Goal: Task Accomplishment & Management: Use online tool/utility

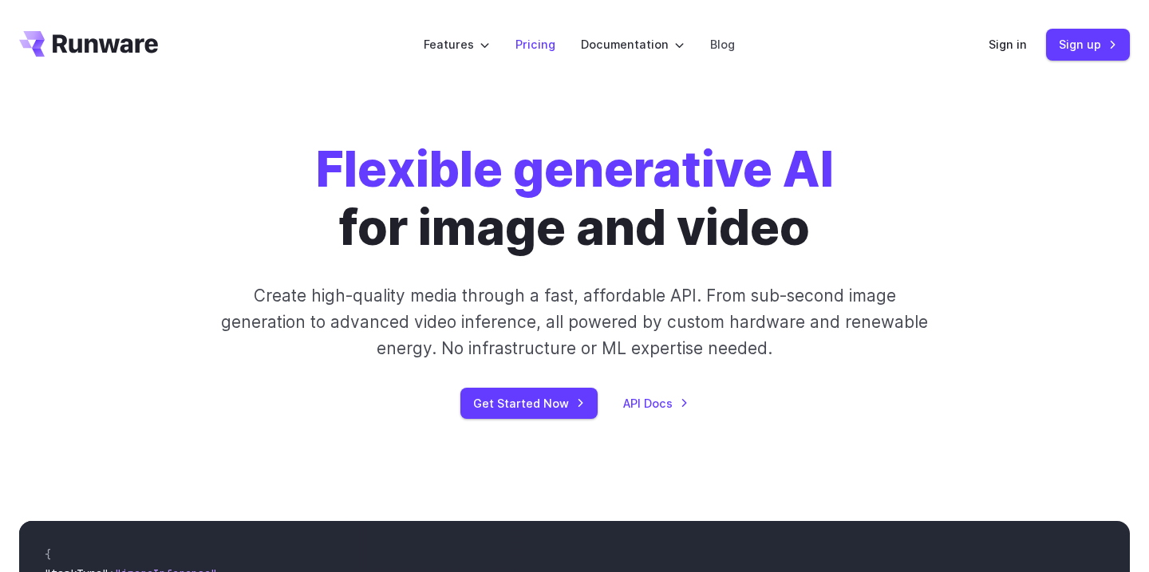
click at [541, 43] on link "Pricing" at bounding box center [536, 44] width 40 height 18
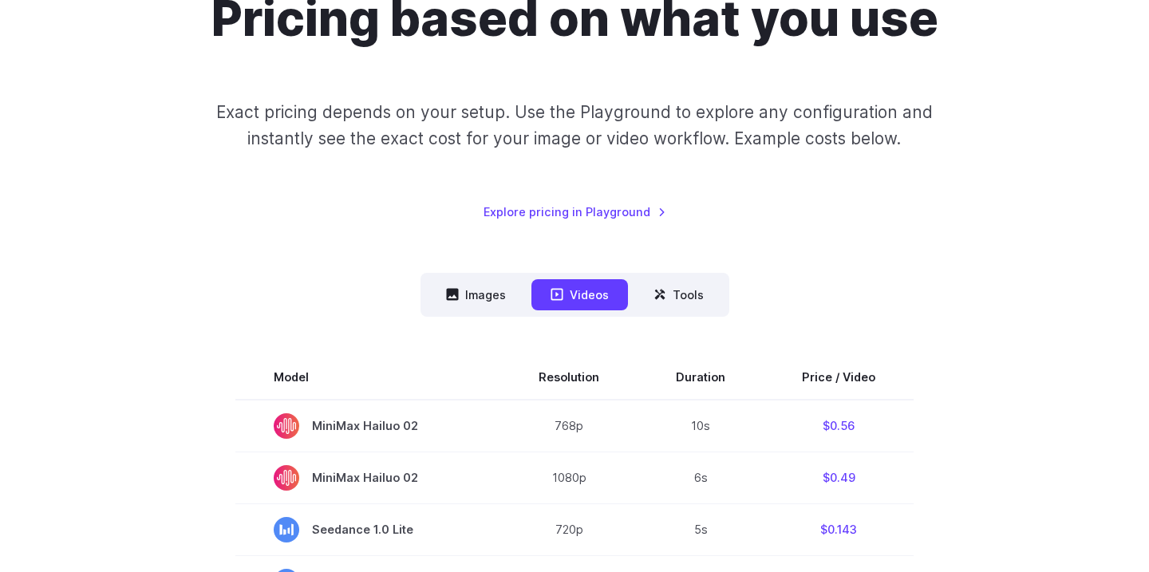
scroll to position [251, 0]
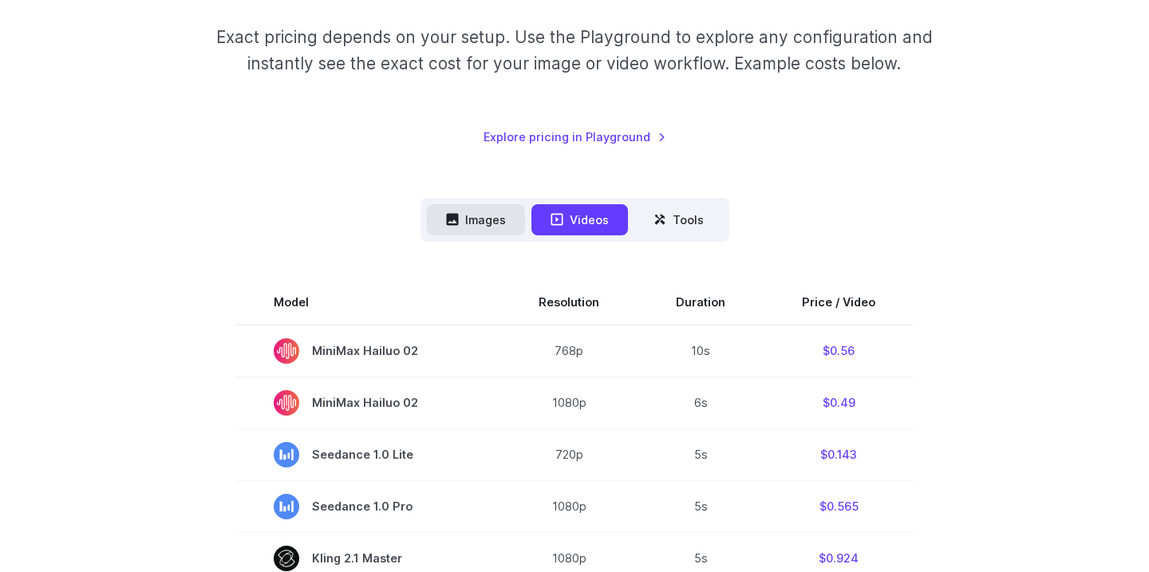
click at [481, 212] on button "Images" at bounding box center [476, 219] width 98 height 31
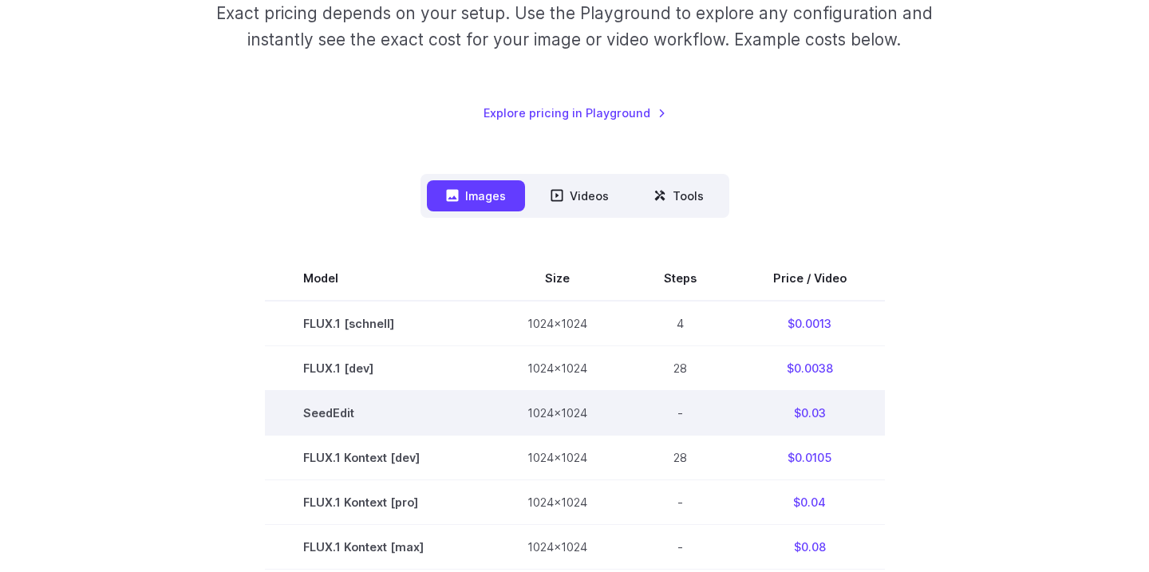
scroll to position [0, 0]
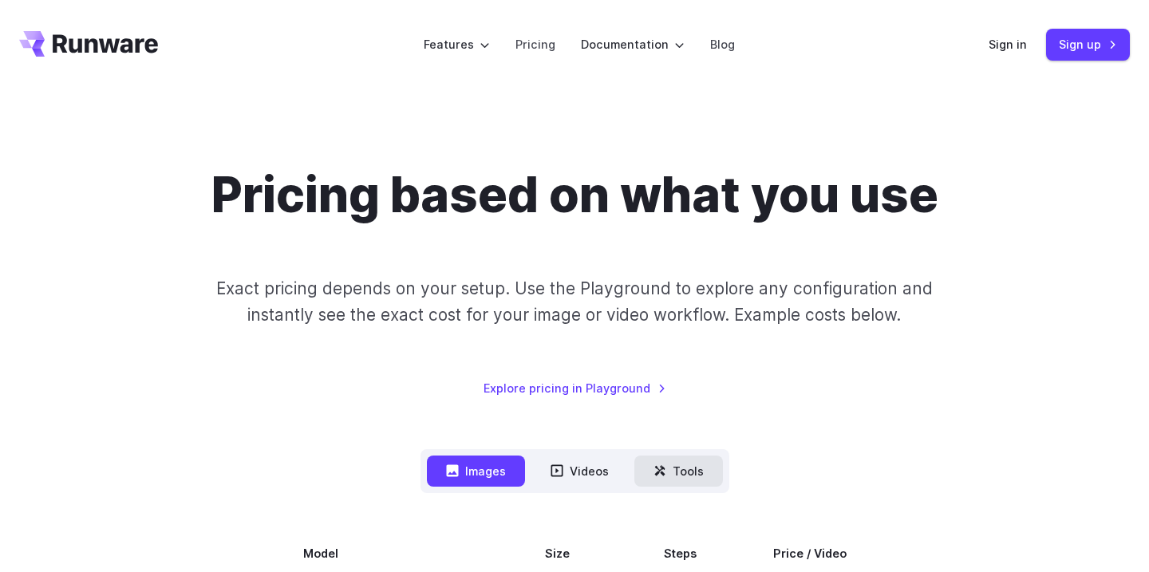
click at [682, 473] on button "Tools" at bounding box center [679, 471] width 89 height 31
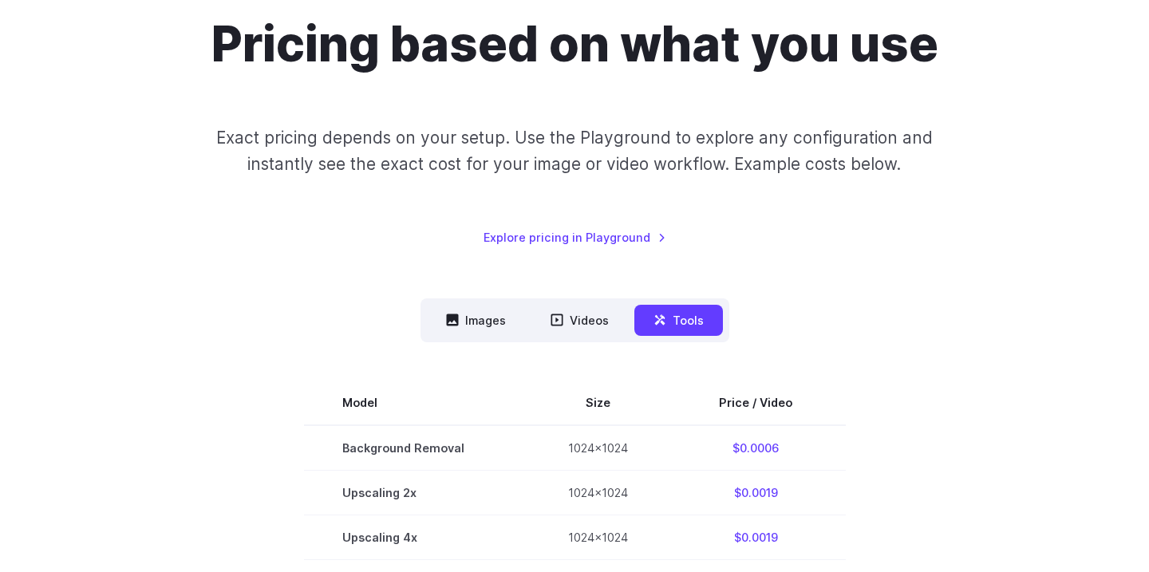
scroll to position [276, 0]
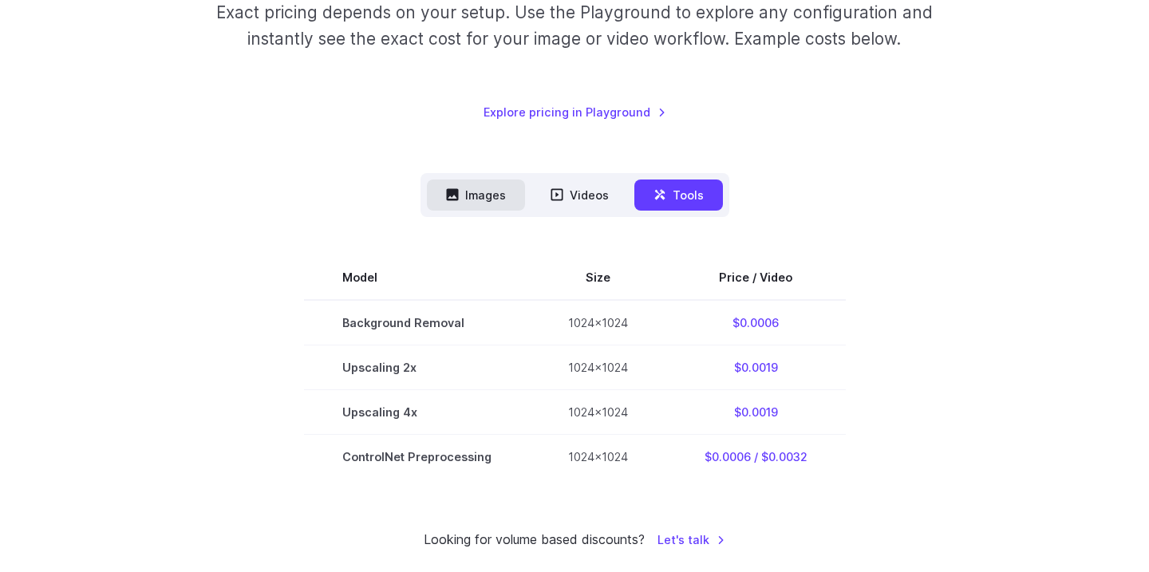
click at [469, 187] on button "Images" at bounding box center [476, 195] width 98 height 31
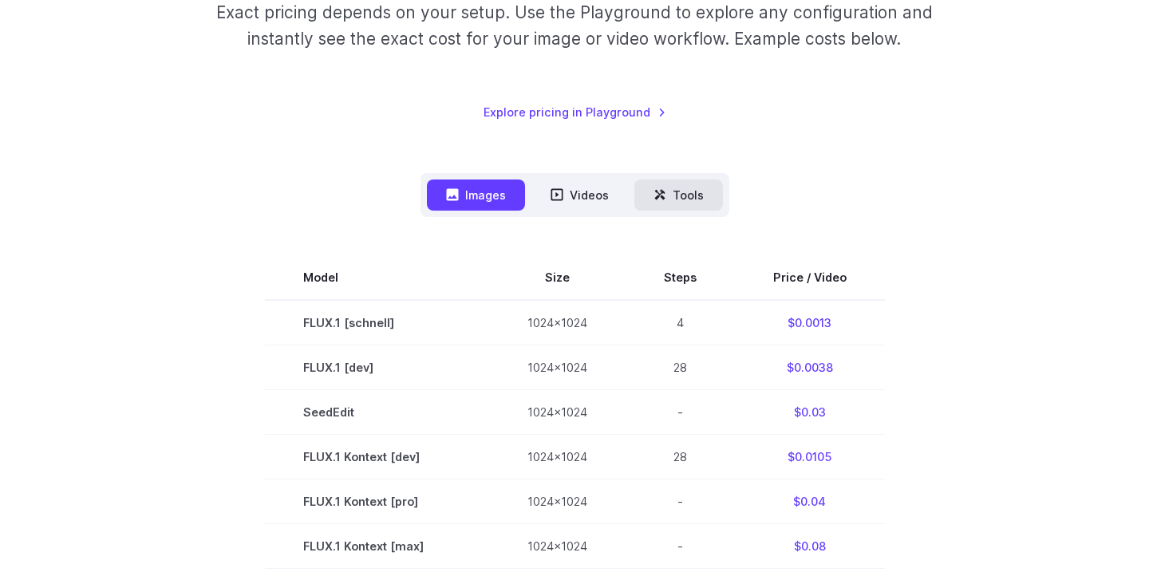
click at [676, 188] on button "Tools" at bounding box center [679, 195] width 89 height 31
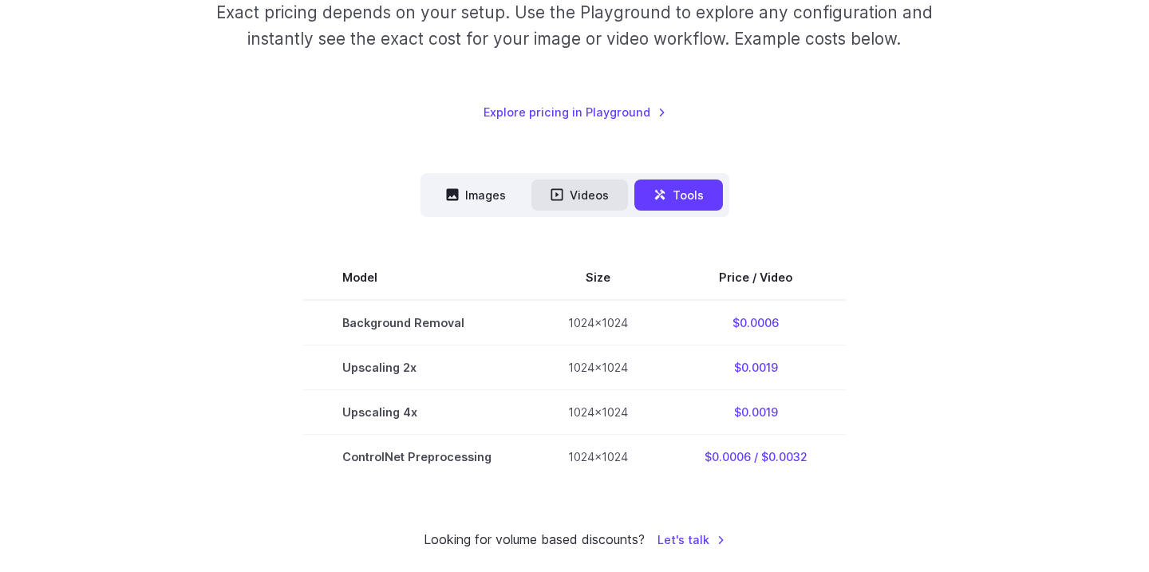
click at [567, 197] on button "Videos" at bounding box center [580, 195] width 97 height 31
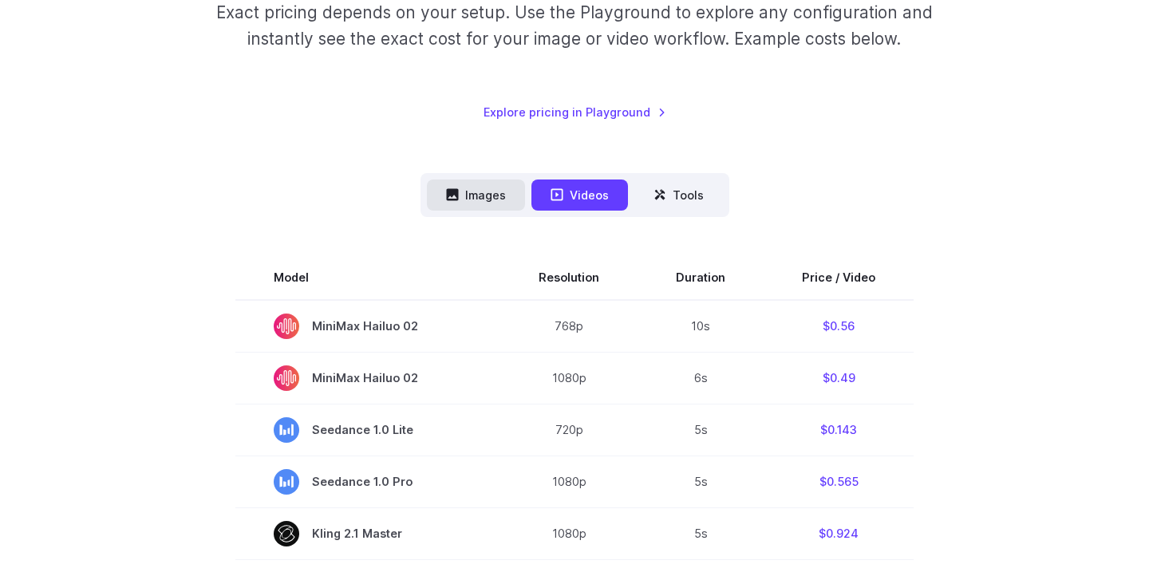
click at [476, 191] on button "Images" at bounding box center [476, 195] width 98 height 31
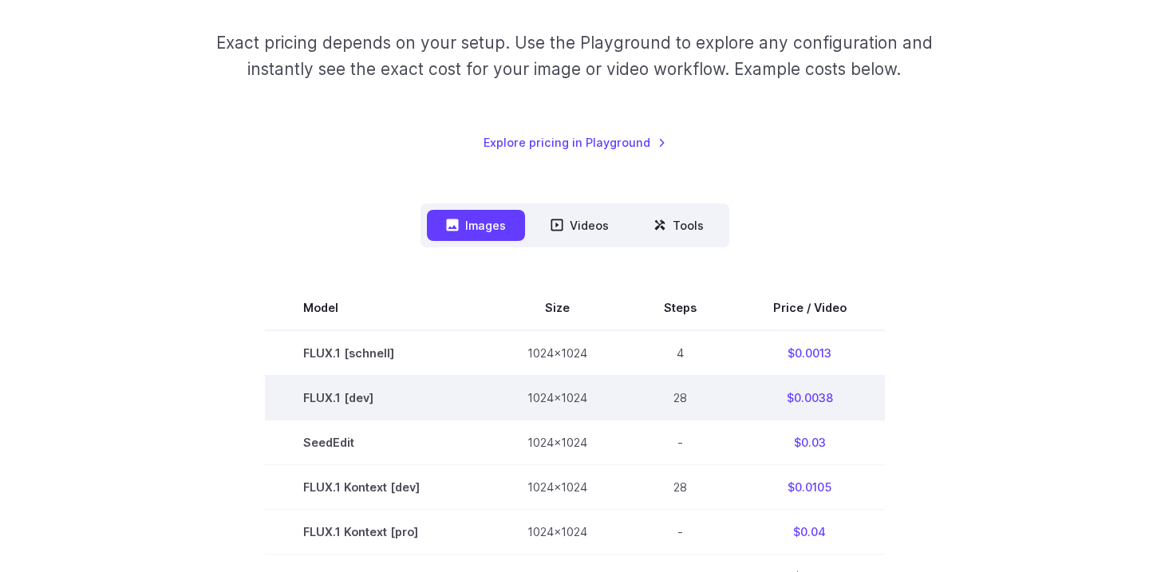
scroll to position [0, 0]
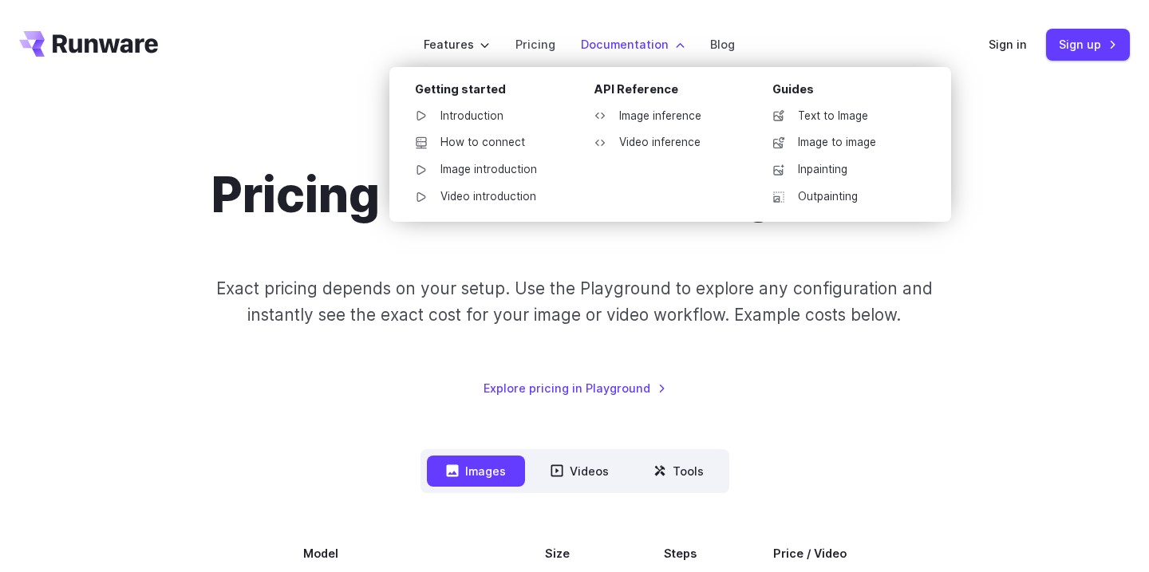
click at [608, 57] on li "Documentation Getting started Introduction How to connect Image introduction Vi…" at bounding box center [632, 44] width 129 height 44
click at [646, 113] on link "Image inference" at bounding box center [664, 117] width 166 height 24
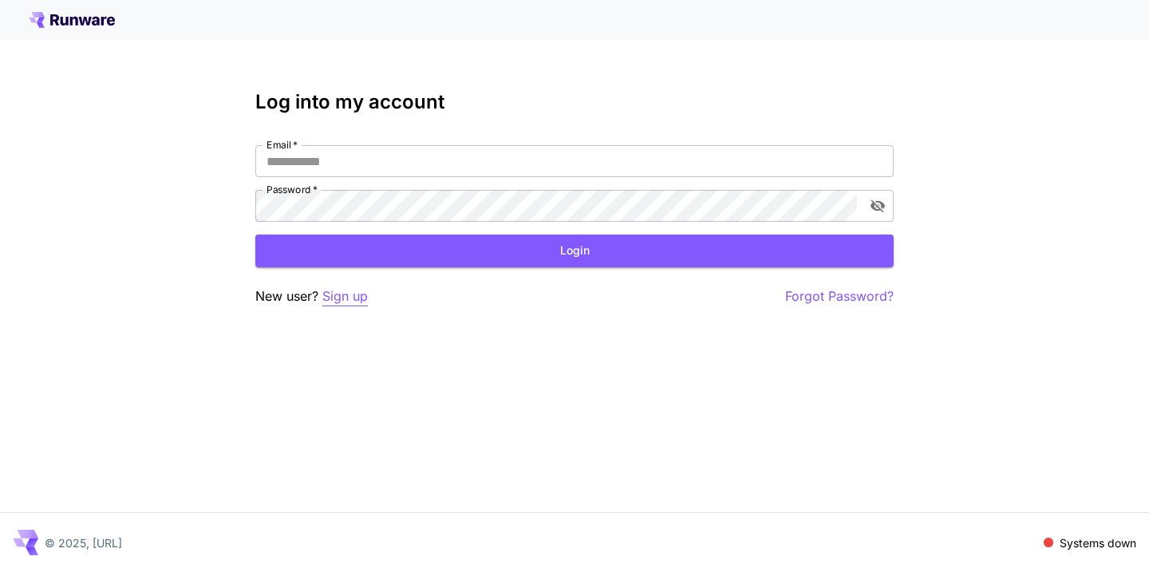
click at [340, 301] on p "Sign up" at bounding box center [344, 297] width 45 height 20
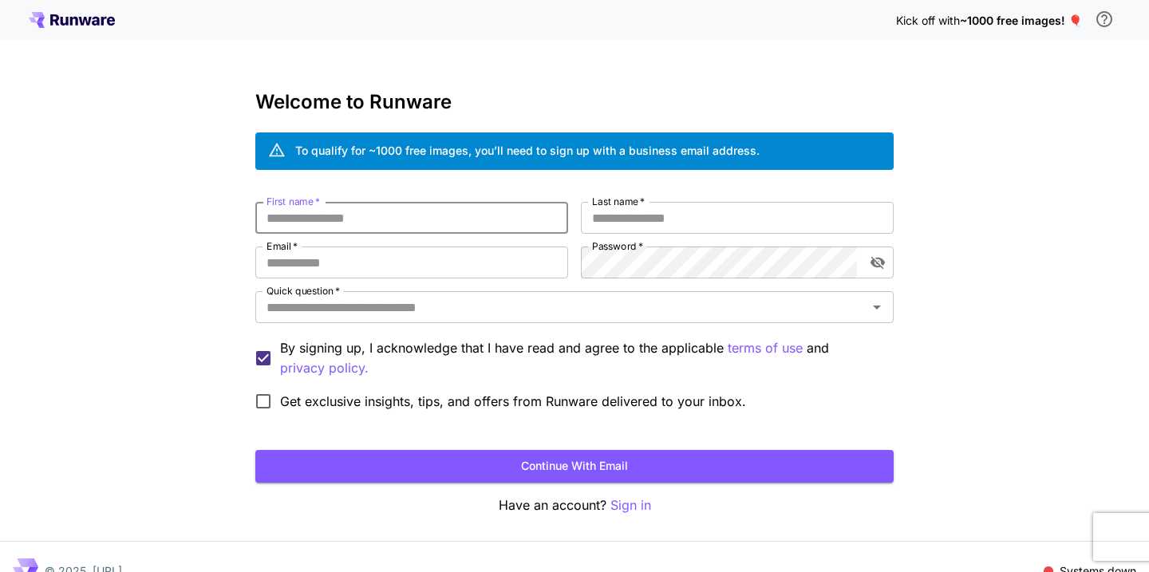
click at [422, 223] on input "First name   *" at bounding box center [411, 218] width 313 height 32
click at [377, 265] on input "Email   *" at bounding box center [411, 263] width 313 height 32
type input "**********"
click at [456, 207] on input "First name   *" at bounding box center [411, 218] width 313 height 32
type input "****"
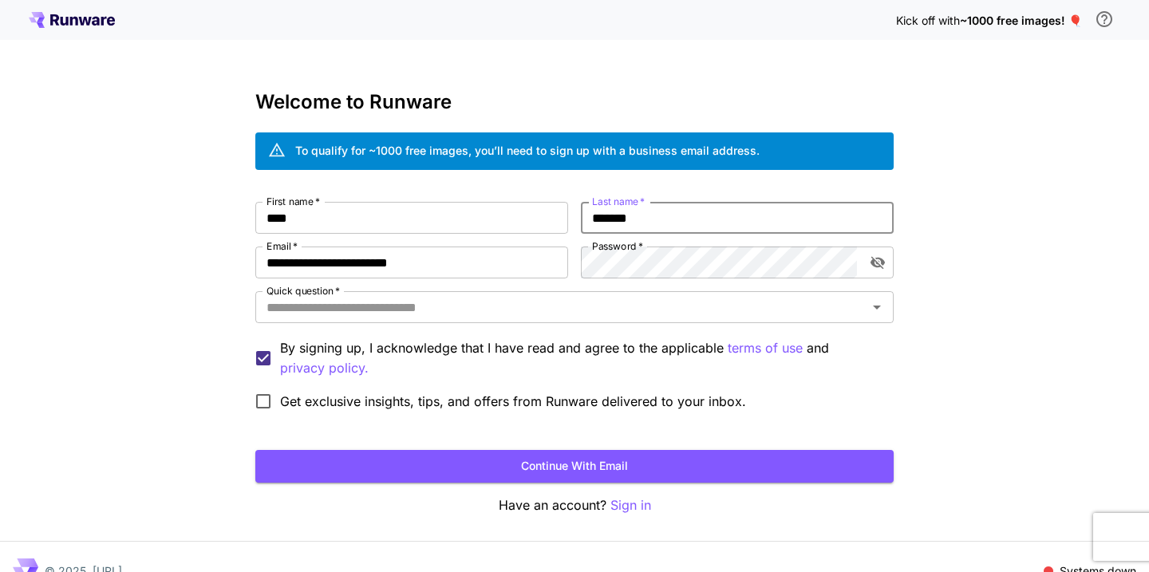
type input "*******"
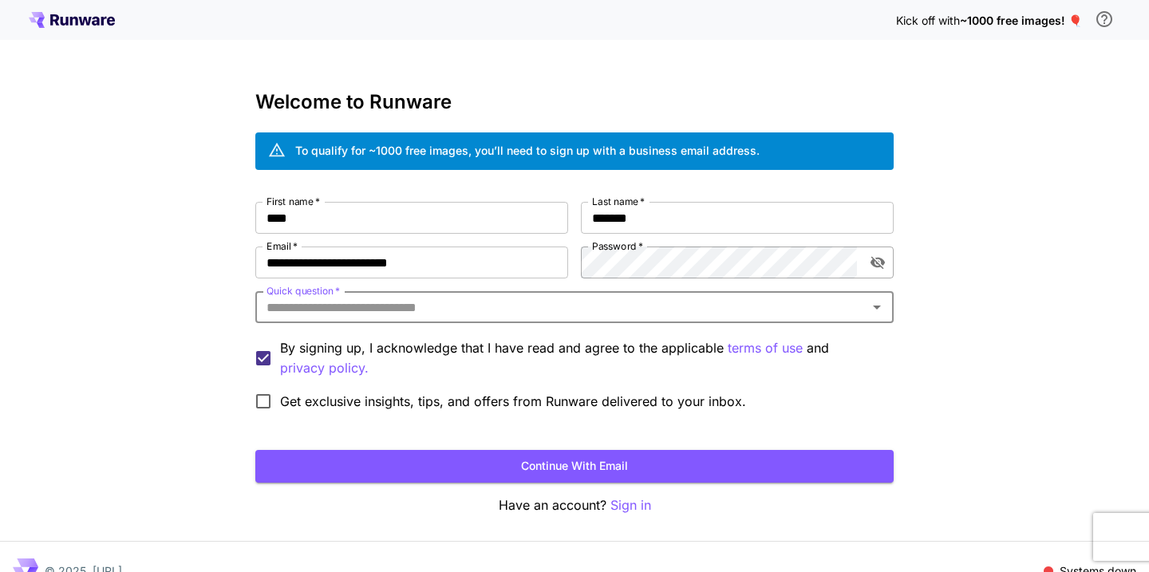
click at [880, 269] on icon "toggle password visibility" at bounding box center [878, 263] width 16 height 16
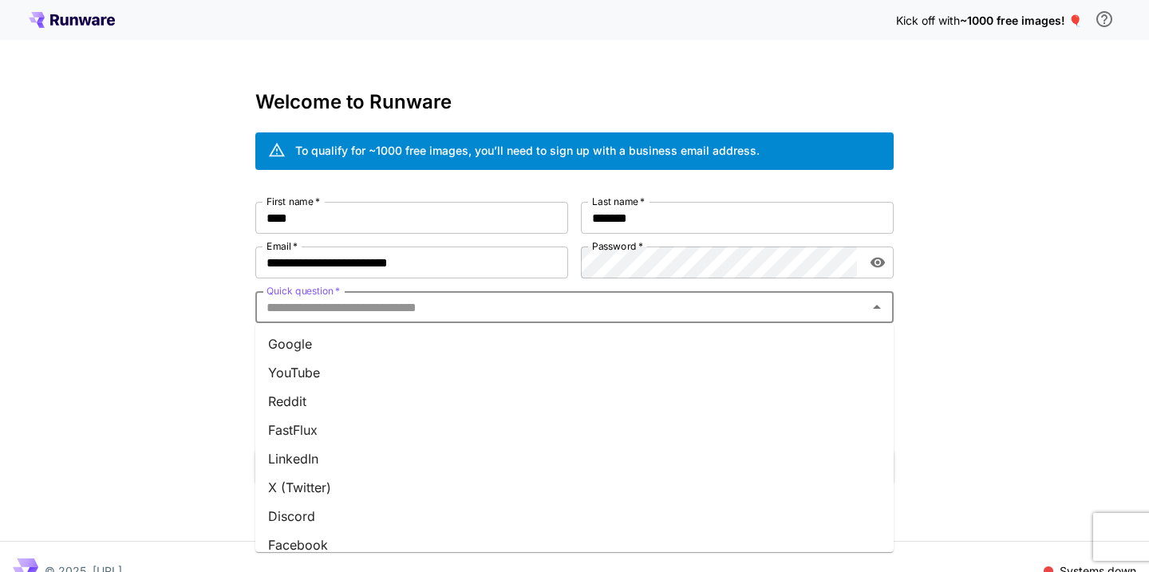
click at [466, 316] on input "Quick question   *" at bounding box center [561, 307] width 603 height 22
click at [427, 353] on li "Google" at bounding box center [574, 344] width 639 height 29
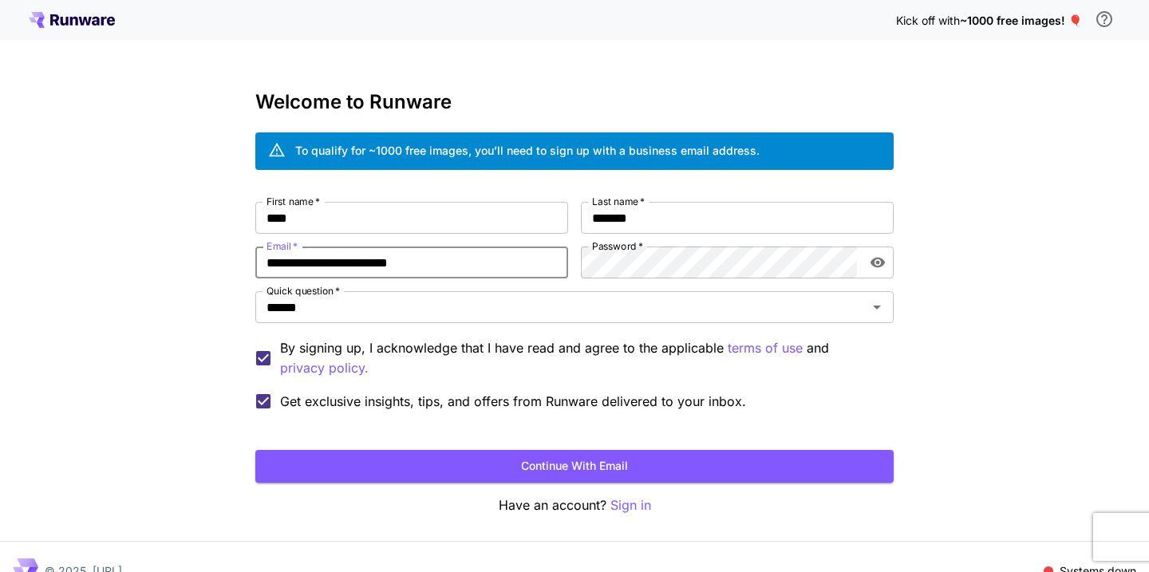
drag, startPoint x: 508, startPoint y: 263, endPoint x: 248, endPoint y: 246, distance: 259.9
click at [248, 246] on div "**********" at bounding box center [574, 300] width 1149 height 601
click at [553, 465] on button "Continue with email" at bounding box center [574, 466] width 639 height 33
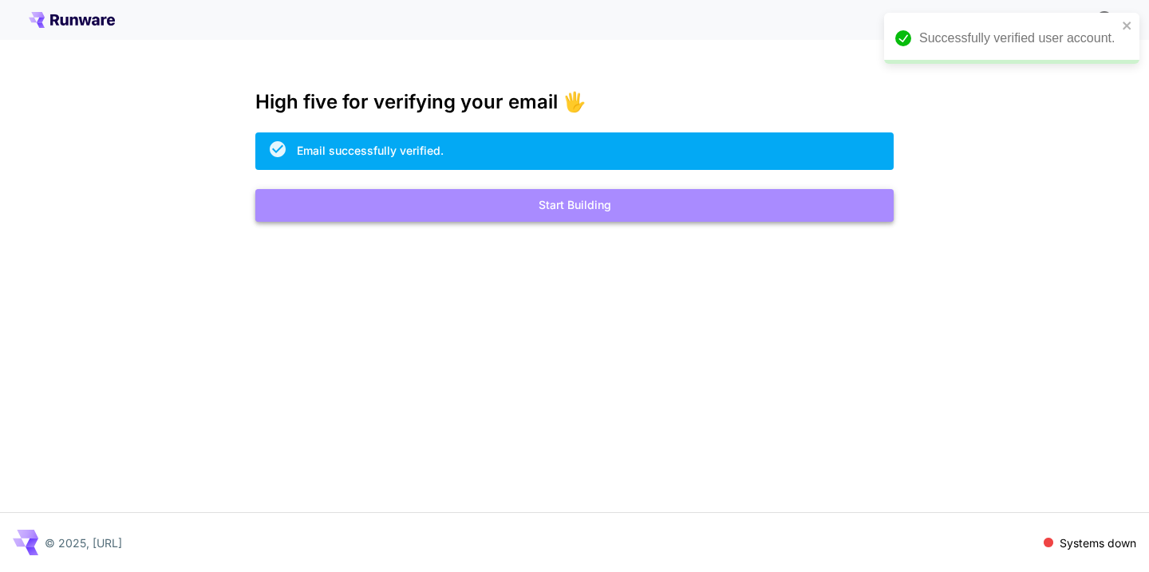
click at [594, 205] on button "Start Building" at bounding box center [574, 205] width 639 height 33
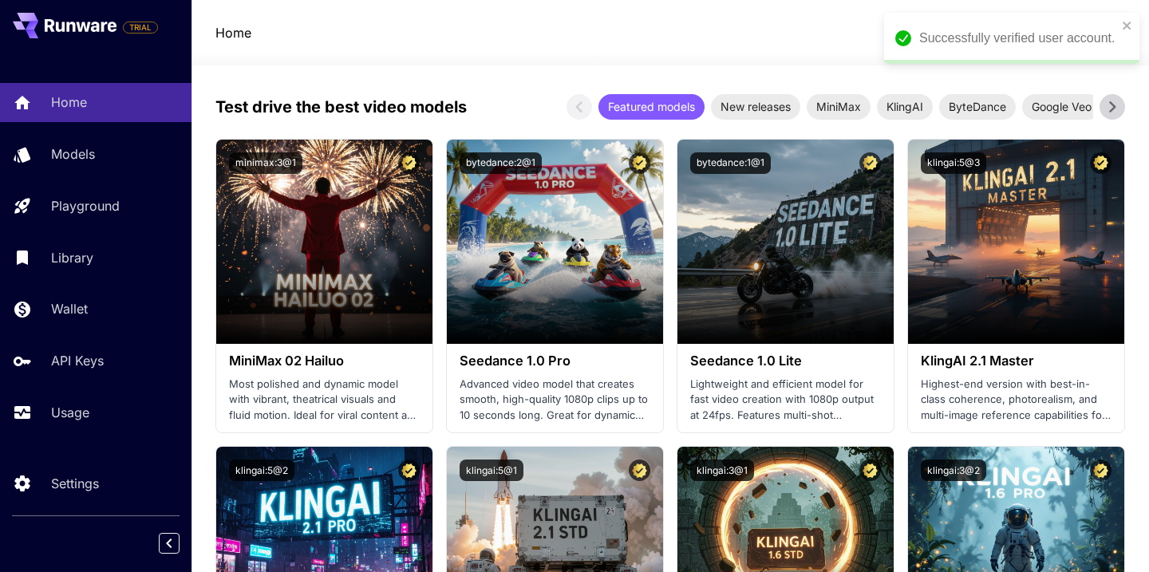
scroll to position [741, 0]
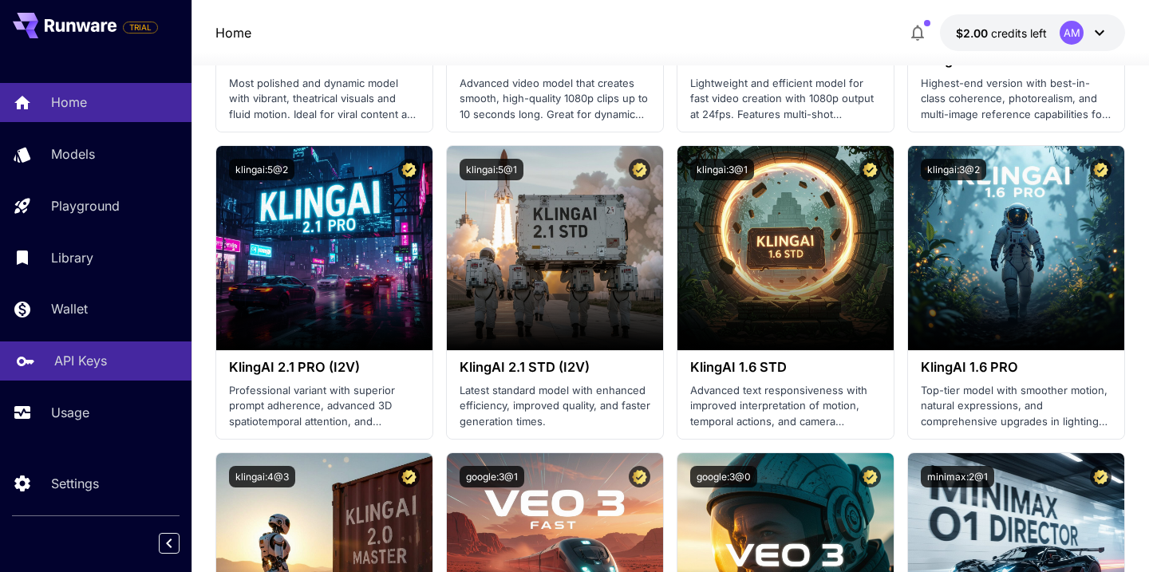
click at [76, 370] on p "API Keys" at bounding box center [80, 360] width 53 height 19
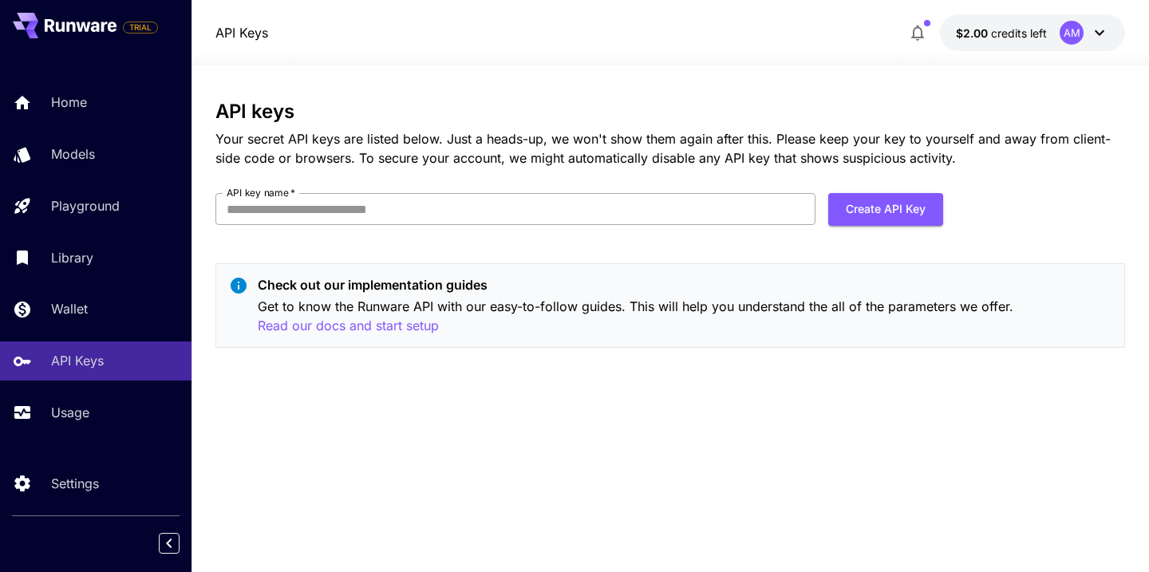
click at [587, 209] on input "API key name   *" at bounding box center [516, 209] width 600 height 32
drag, startPoint x: 576, startPoint y: 205, endPoint x: 238, endPoint y: 183, distance: 339.2
click at [229, 193] on div "**********" at bounding box center [516, 209] width 600 height 32
type input "*********"
click at [863, 200] on button "Create API Key" at bounding box center [886, 209] width 115 height 33
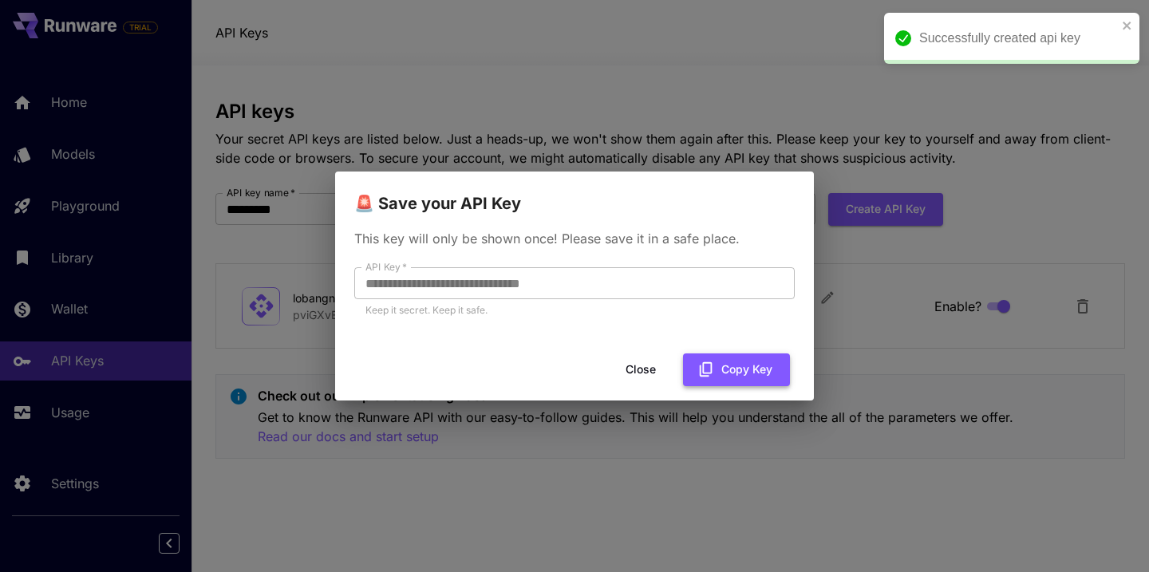
click at [730, 381] on button "Copy Key" at bounding box center [736, 370] width 107 height 33
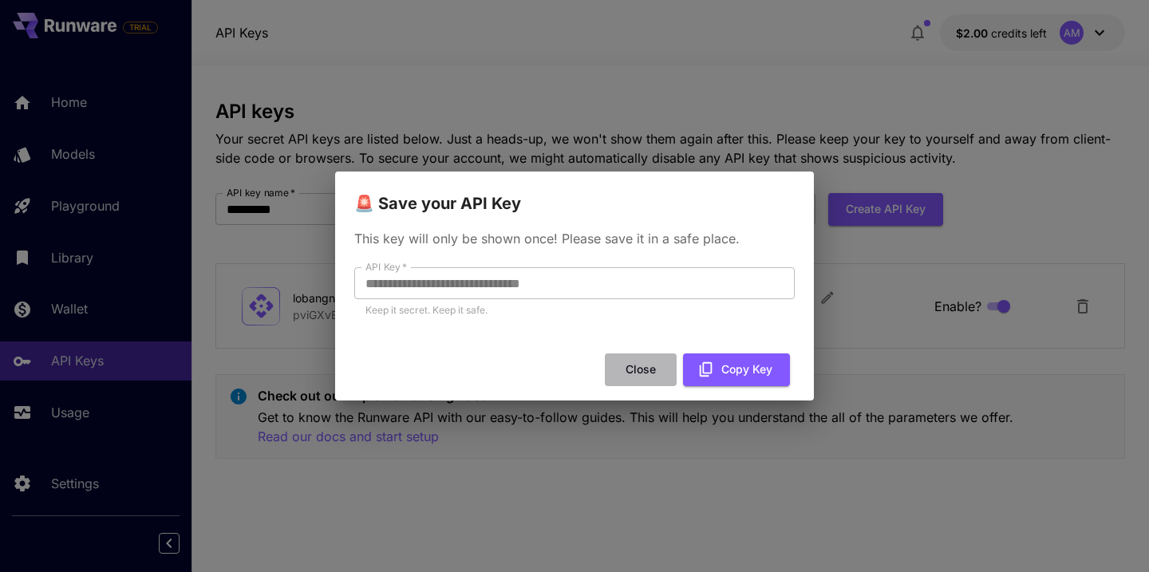
click at [647, 370] on button "Close" at bounding box center [641, 370] width 72 height 33
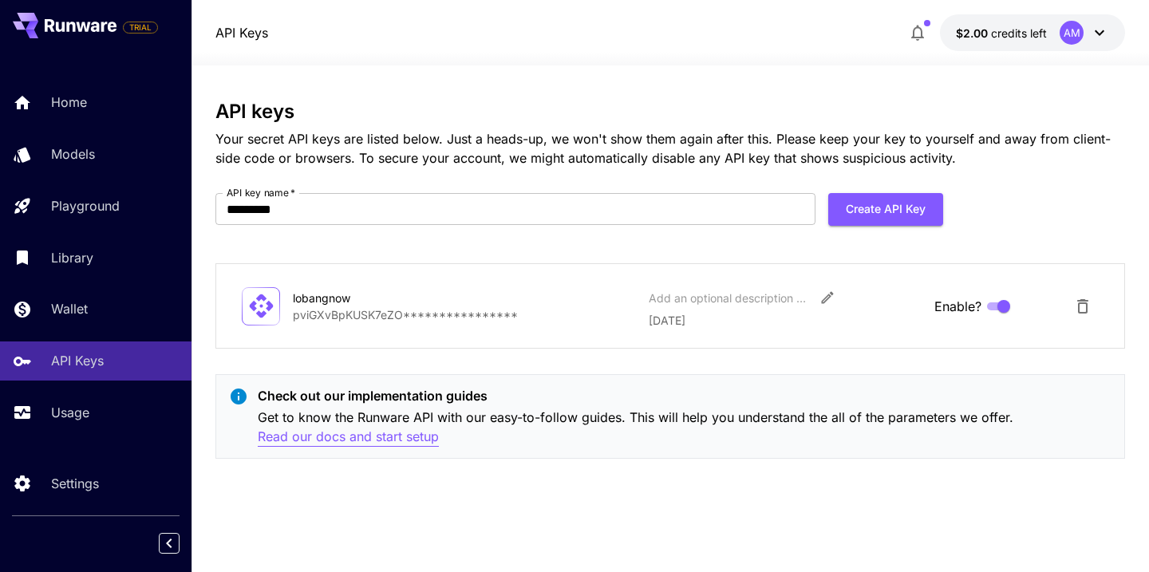
click at [306, 434] on p "Read our docs and start setup" at bounding box center [348, 437] width 181 height 20
click at [1002, 23] on button "$2.00 credits left AM" at bounding box center [1032, 32] width 185 height 37
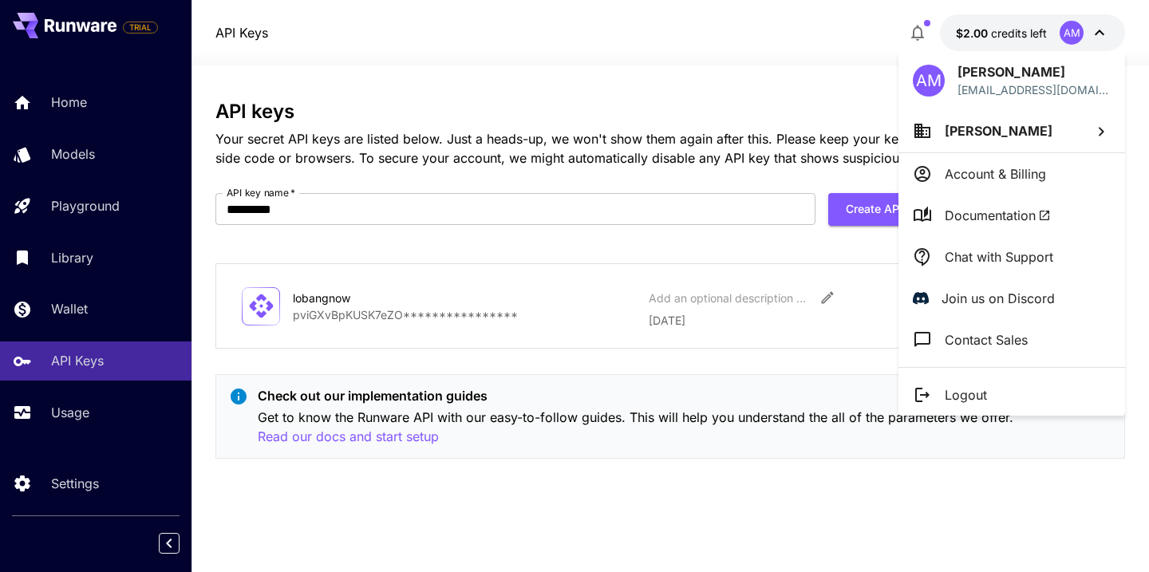
click at [100, 212] on div at bounding box center [574, 286] width 1149 height 572
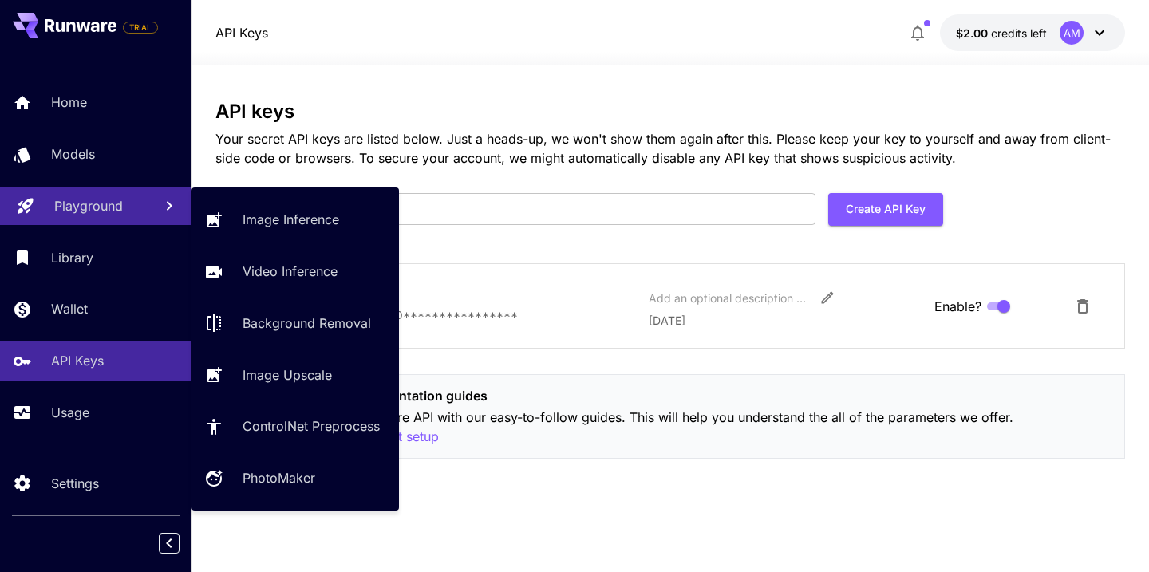
click at [69, 206] on p "Playground" at bounding box center [88, 205] width 69 height 19
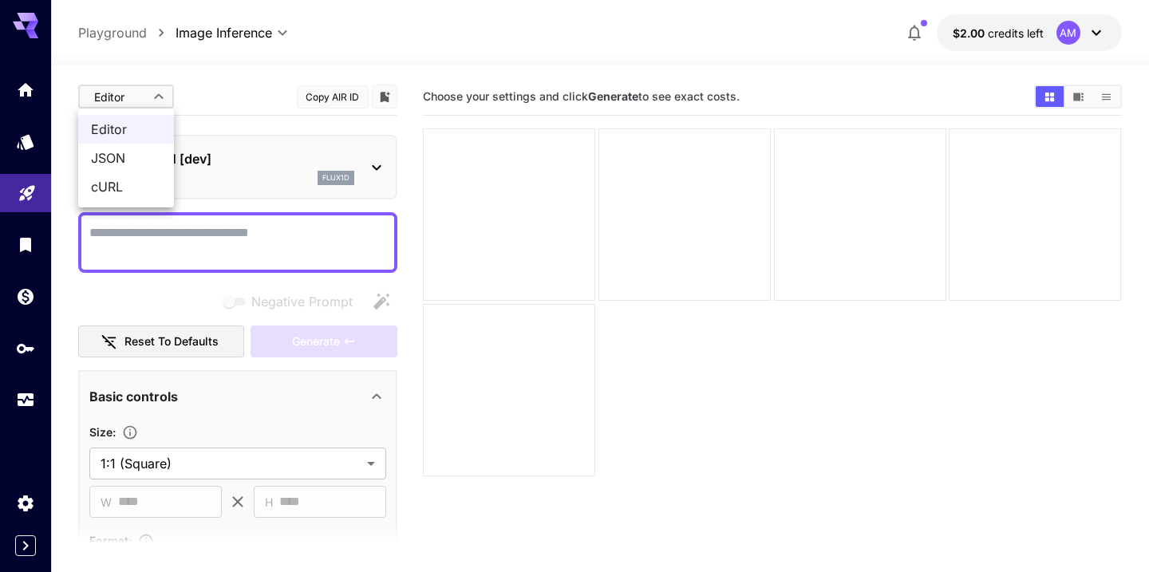
click at [141, 98] on body "**********" at bounding box center [574, 349] width 1149 height 698
click at [223, 93] on div at bounding box center [574, 286] width 1149 height 572
click at [370, 158] on icon at bounding box center [376, 167] width 19 height 19
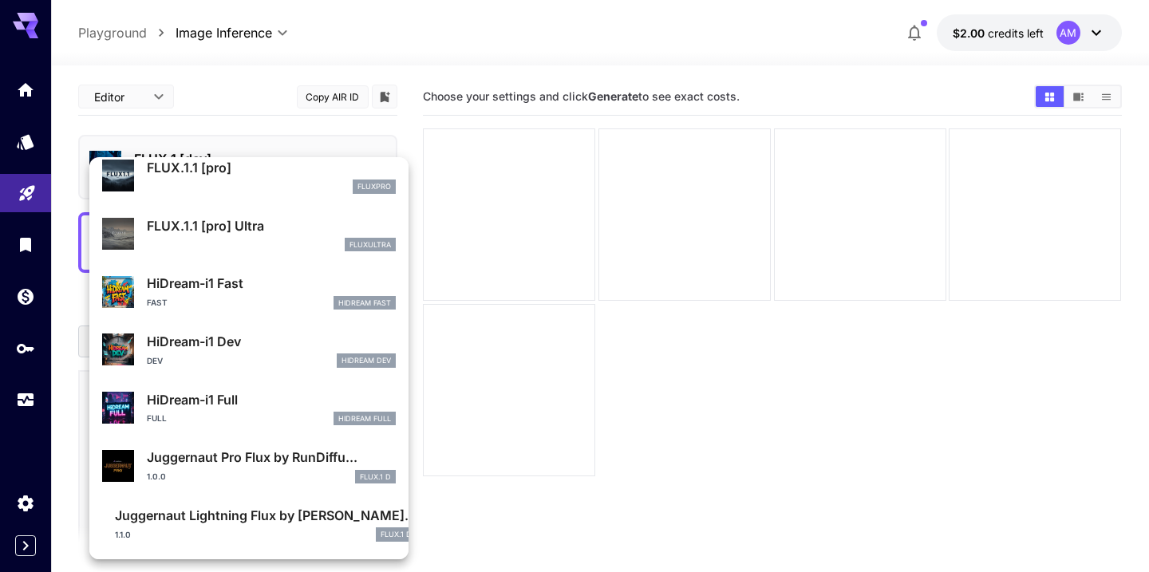
scroll to position [983, 0]
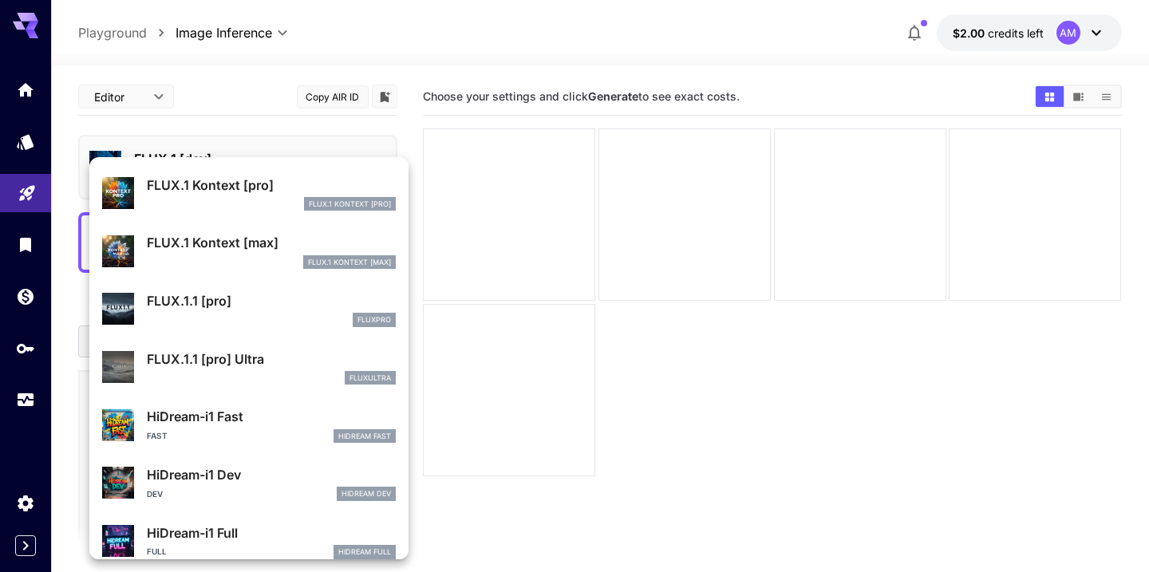
click at [576, 67] on div at bounding box center [574, 286] width 1149 height 572
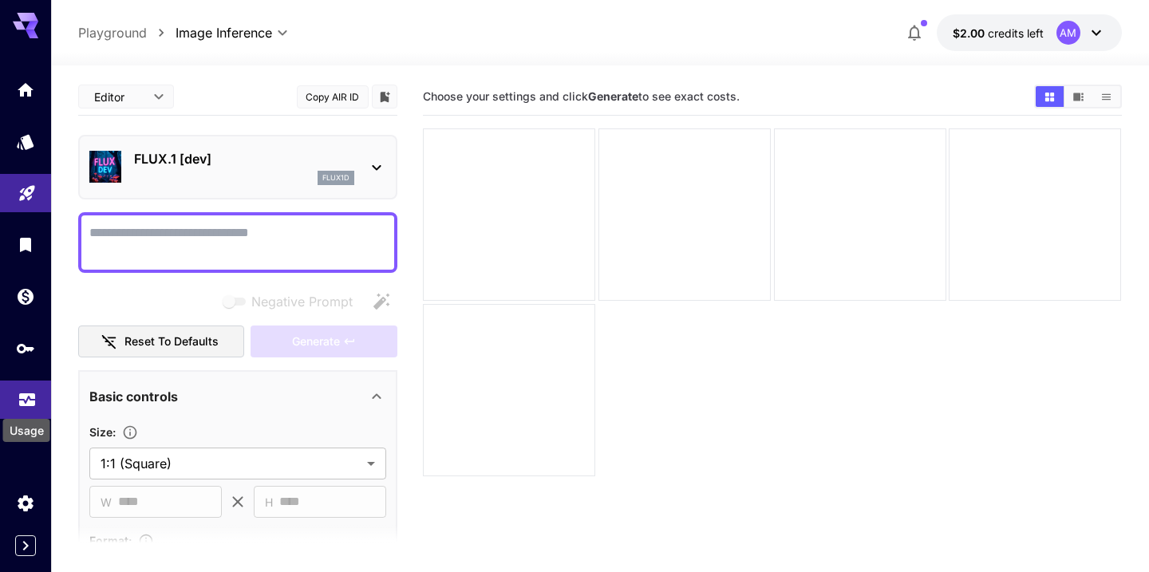
click at [26, 397] on icon "Usage" at bounding box center [27, 393] width 16 height 8
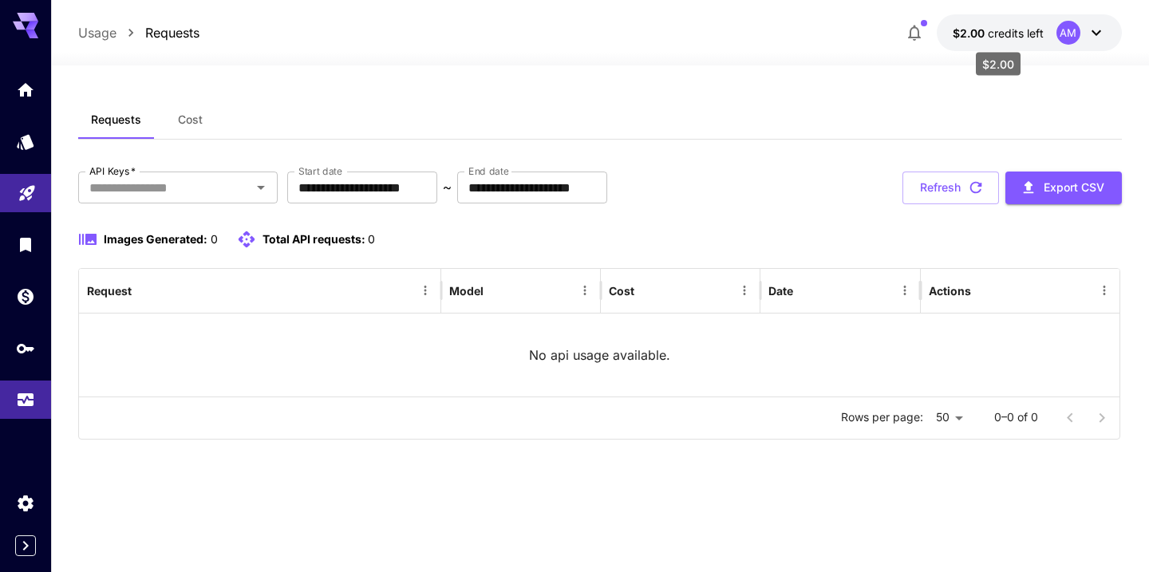
click at [1033, 38] on span "credits left" at bounding box center [1016, 33] width 56 height 14
